Goal: Information Seeking & Learning: Check status

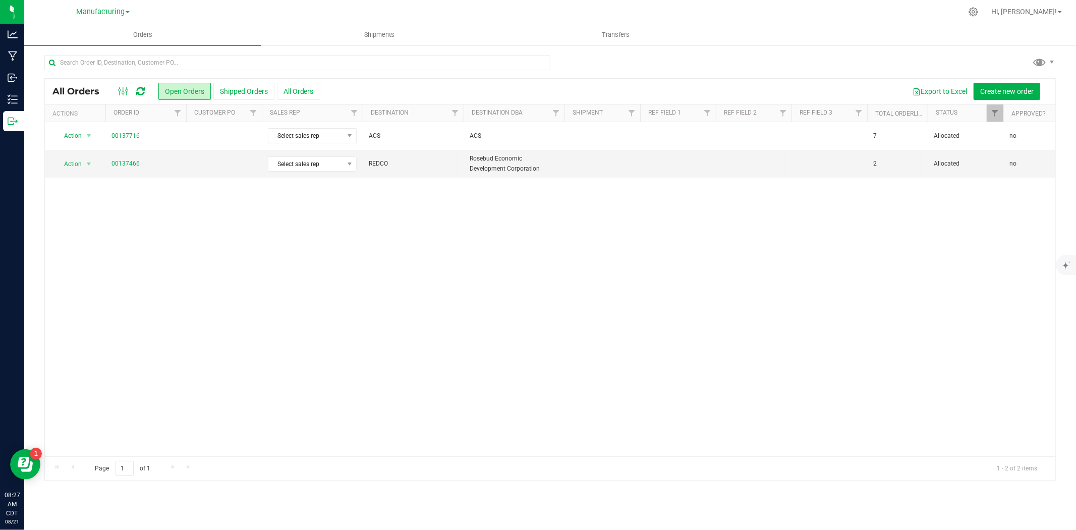
click at [88, 19] on div "Manufacturing Cultivation INACTIVE Manufacturing Retail" at bounding box center [104, 12] width 151 height 20
click at [87, 18] on div "Manufacturing Cultivation INACTIVE Manufacturing Retail" at bounding box center [102, 12] width 53 height 12
click at [86, 13] on span "Manufacturing" at bounding box center [100, 12] width 48 height 9
click at [86, 32] on link "Cultivation" at bounding box center [102, 36] width 147 height 14
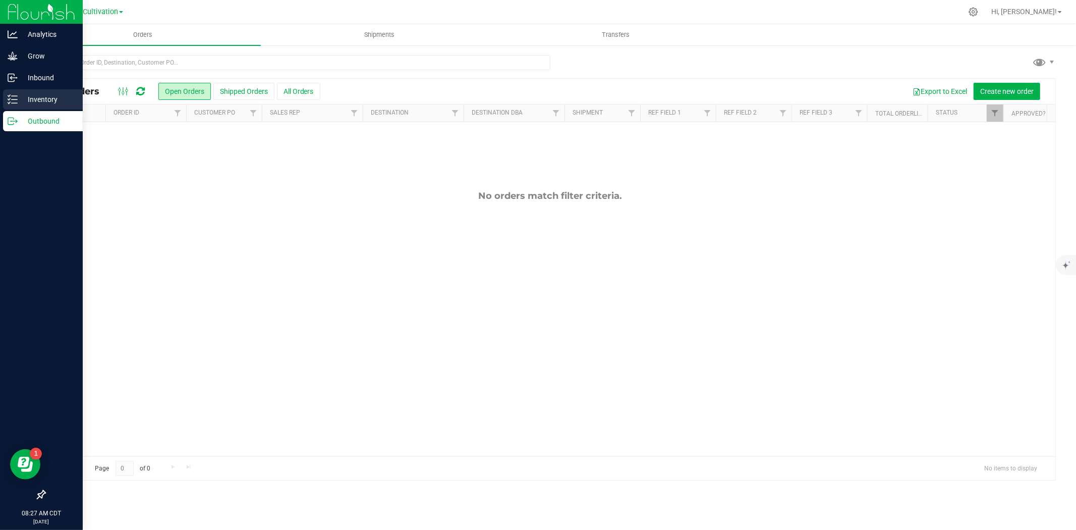
click at [17, 93] on div "Inventory" at bounding box center [43, 99] width 80 height 20
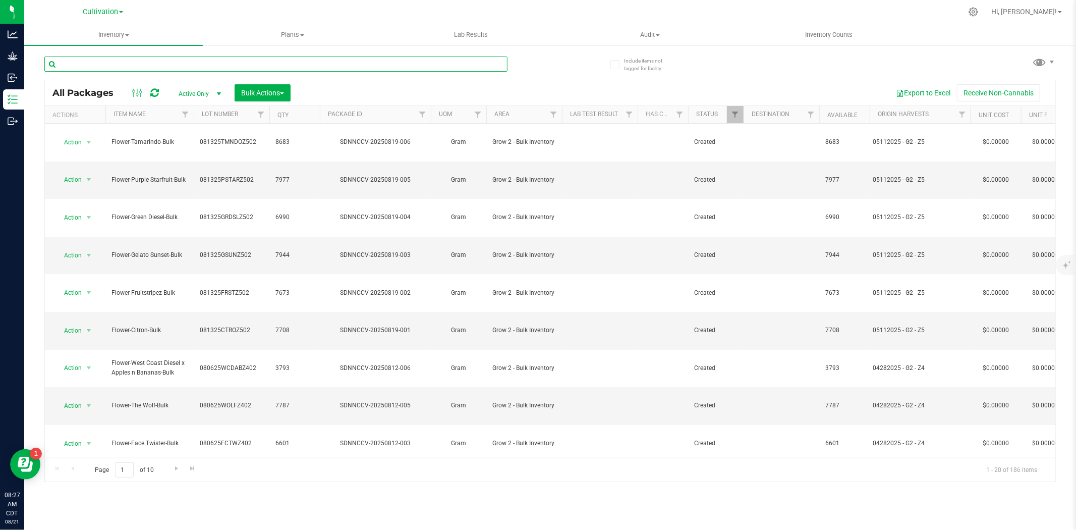
click at [139, 66] on input "text" at bounding box center [275, 64] width 463 height 15
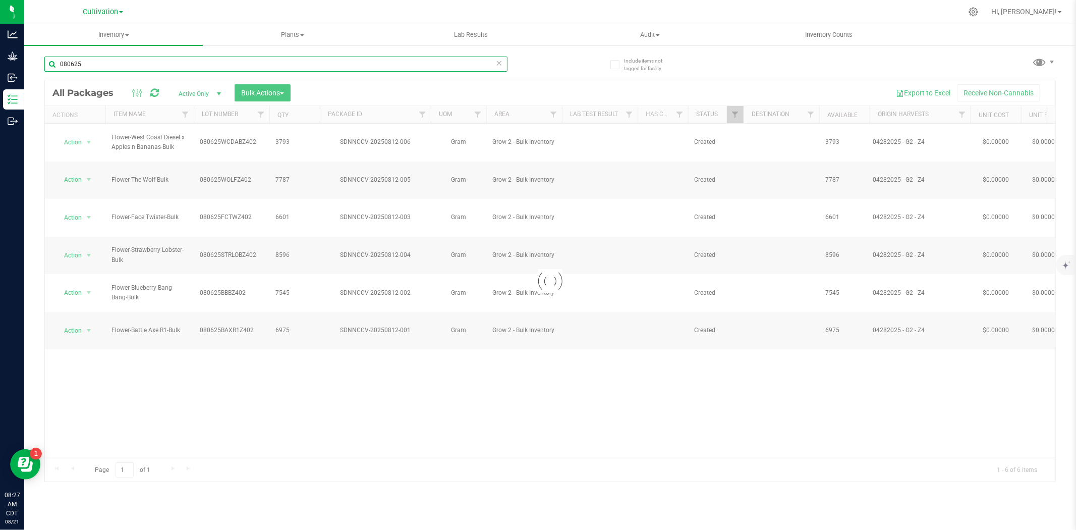
type input "080625"
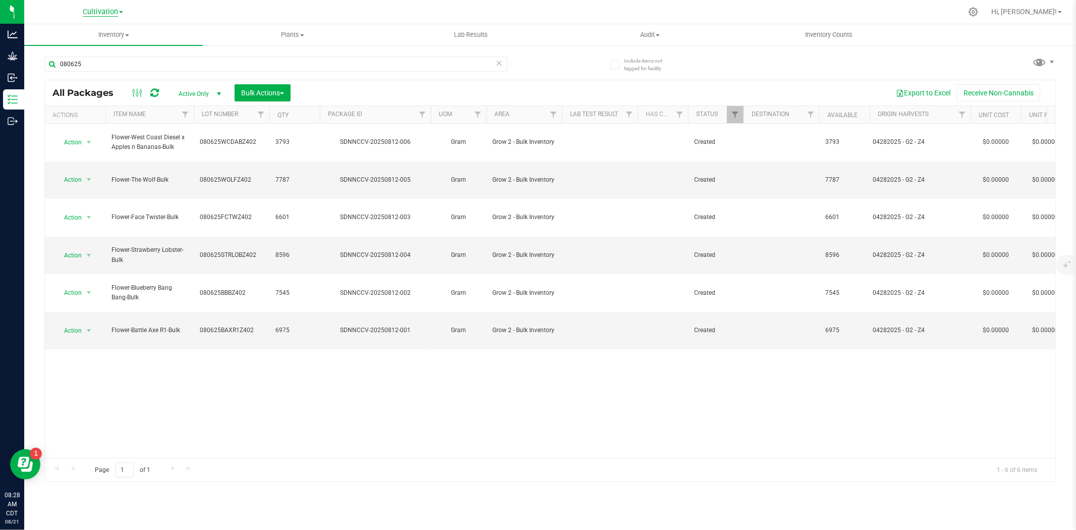
click at [108, 11] on span "Cultivation" at bounding box center [100, 12] width 35 height 9
click at [62, 58] on link "Manufacturing" at bounding box center [102, 63] width 147 height 14
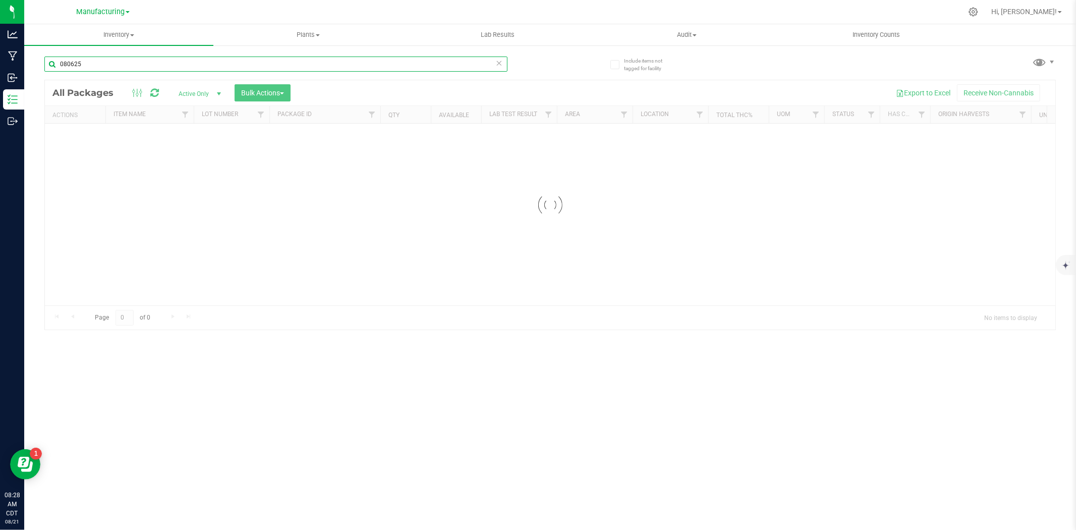
click at [103, 63] on input "080625" at bounding box center [275, 64] width 463 height 15
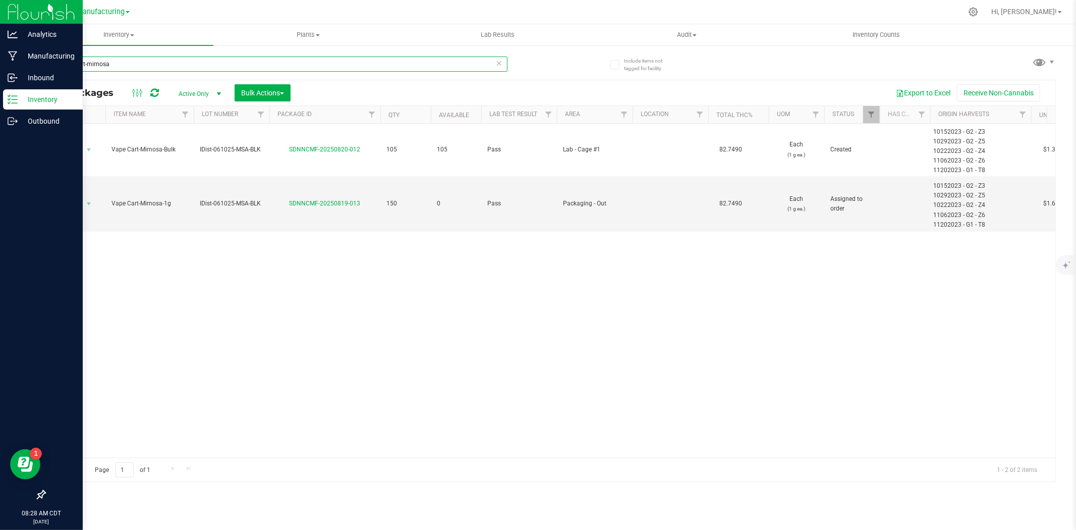
type input "vape cart-mimosa"
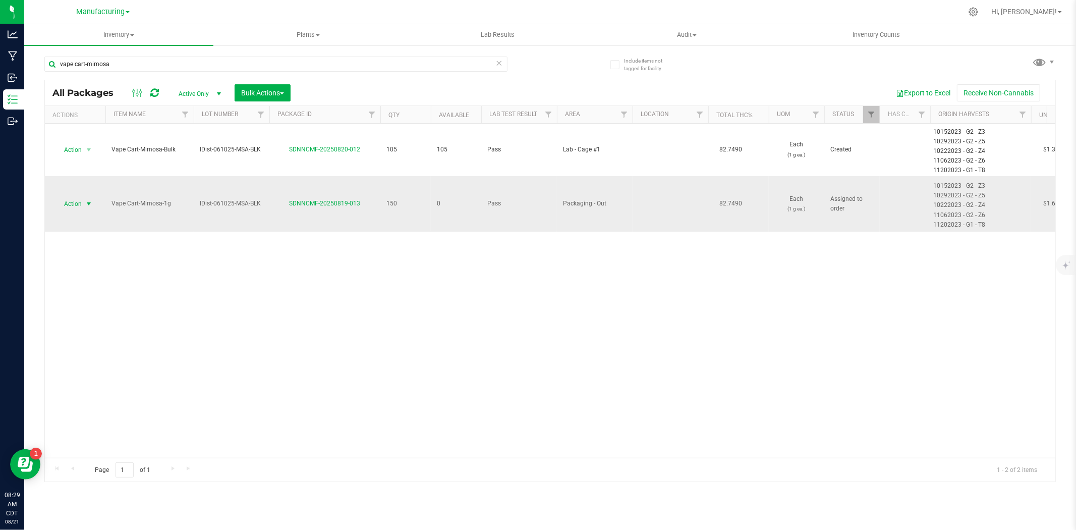
click at [80, 205] on span "Action" at bounding box center [68, 204] width 27 height 14
click at [80, 290] on li "See history" at bounding box center [88, 296] width 65 height 15
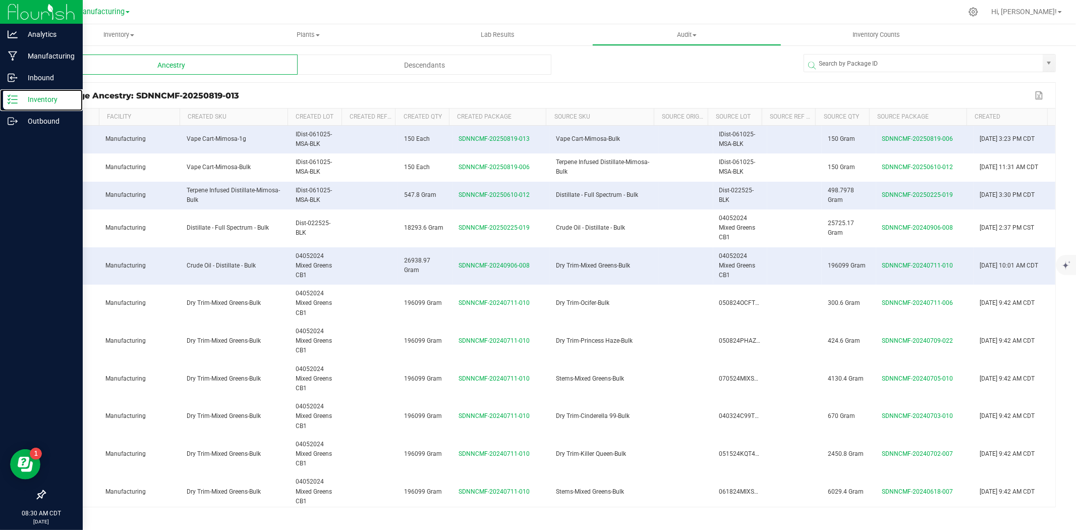
click at [10, 103] on icon at bounding box center [13, 99] width 10 height 10
click at [18, 92] on div "Inventory" at bounding box center [43, 99] width 80 height 20
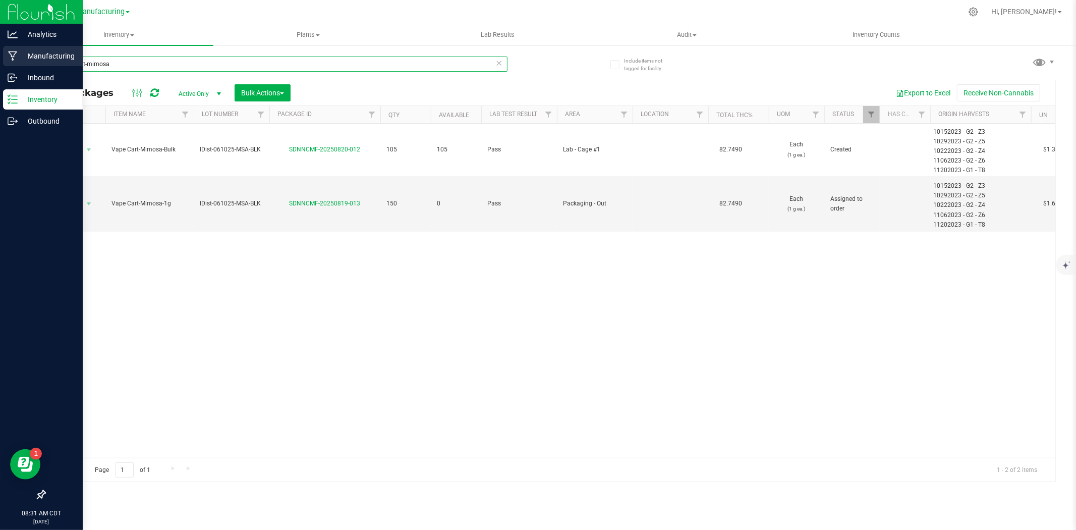
drag, startPoint x: 133, startPoint y: 59, endPoint x: 13, endPoint y: 66, distance: 120.3
click at [13, 66] on div "Analytics Manufacturing Inbound Inventory Outbound 08:31 AM CDT [DATE] 08/21 Ma…" at bounding box center [538, 265] width 1076 height 530
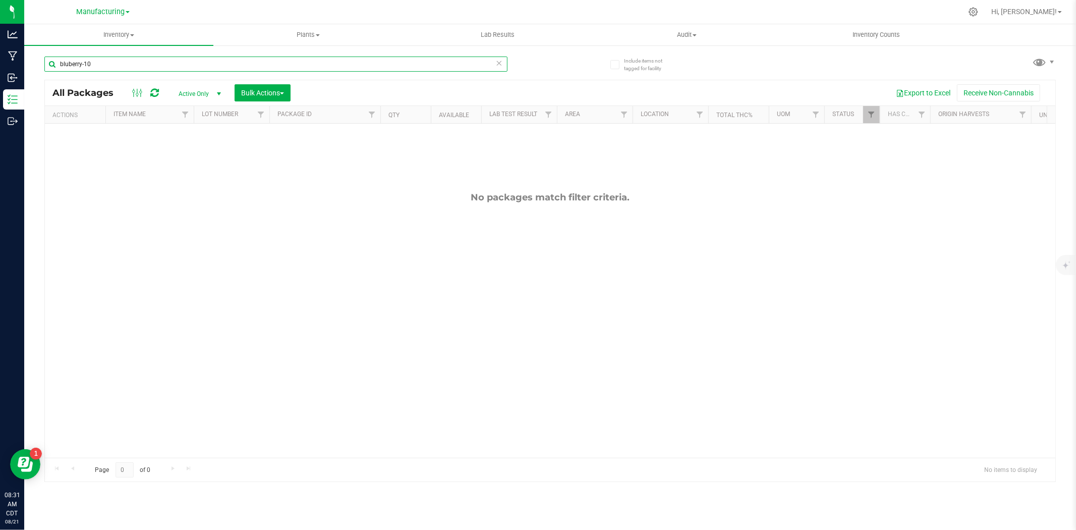
click at [64, 63] on input "bluberry-10" at bounding box center [275, 64] width 463 height 15
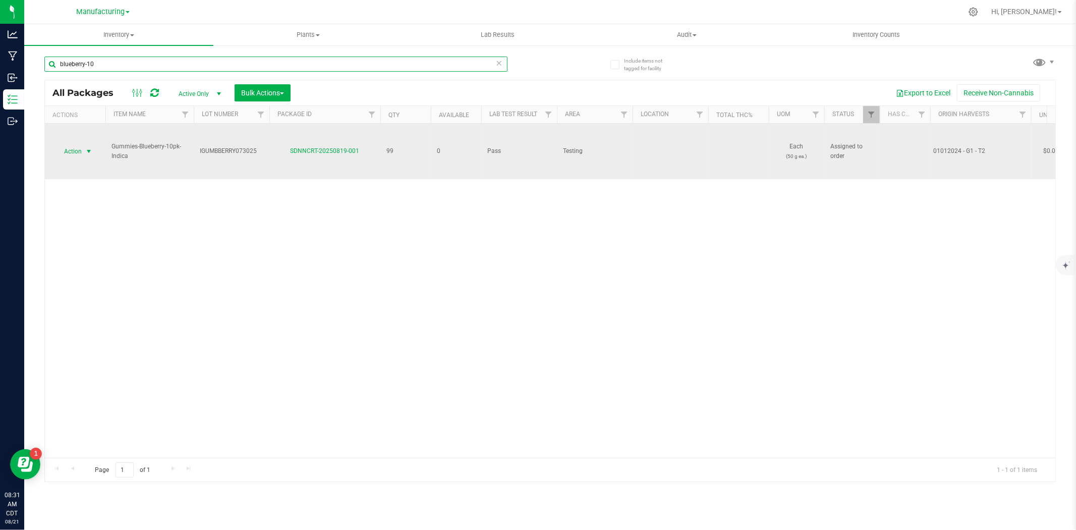
type input "blueberry-10"
click at [77, 151] on span "Action" at bounding box center [68, 151] width 27 height 14
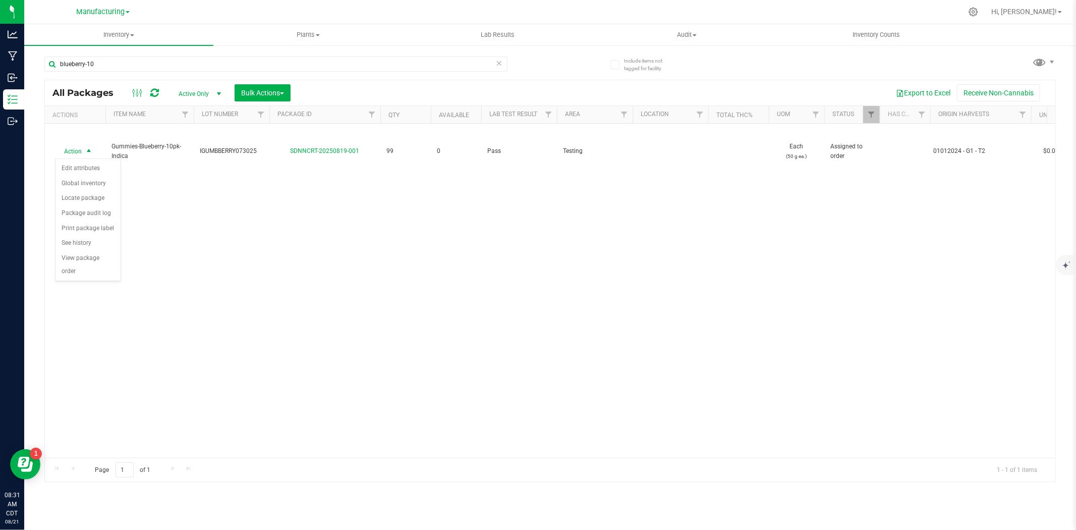
click at [265, 226] on div "Action Action Edit attributes Global inventory Locate package Package audit log…" at bounding box center [550, 291] width 1011 height 334
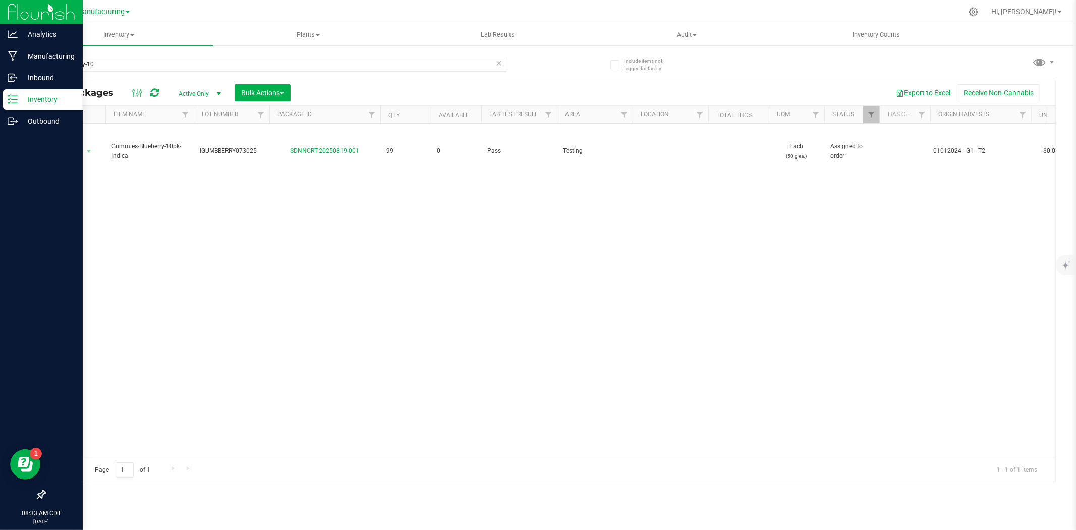
click at [29, 103] on p "Inventory" at bounding box center [48, 99] width 61 height 12
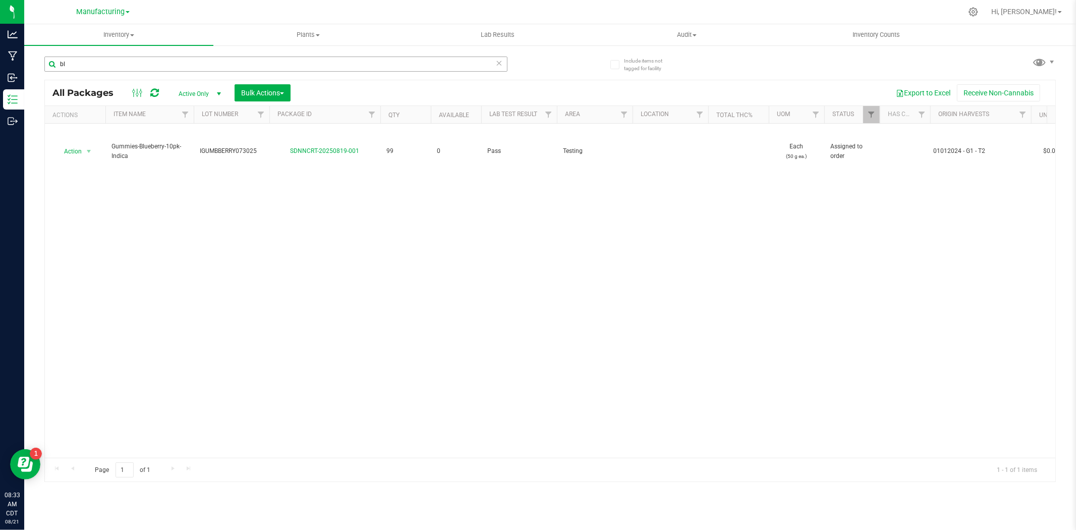
type input "b"
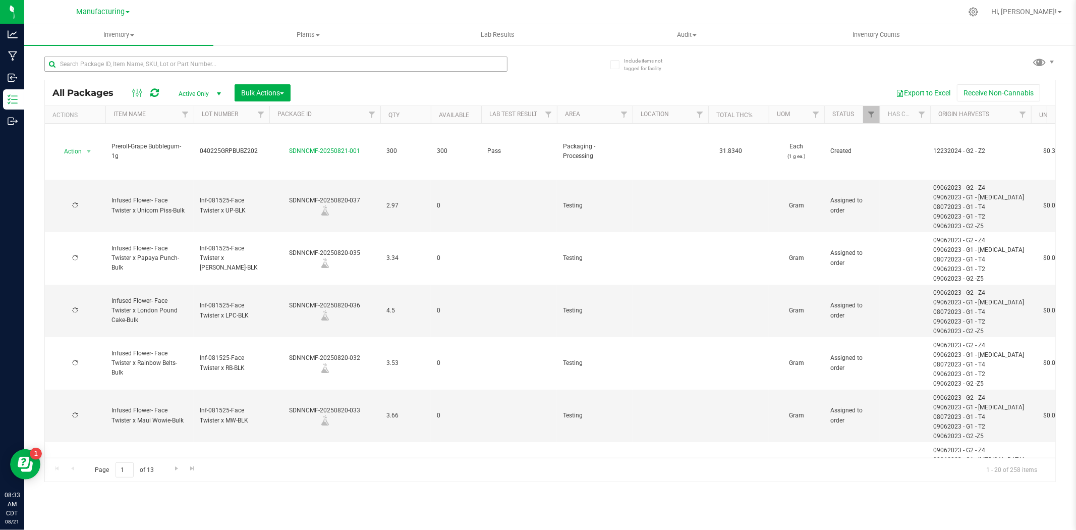
type input "[DATE]"
